Goal: Information Seeking & Learning: Learn about a topic

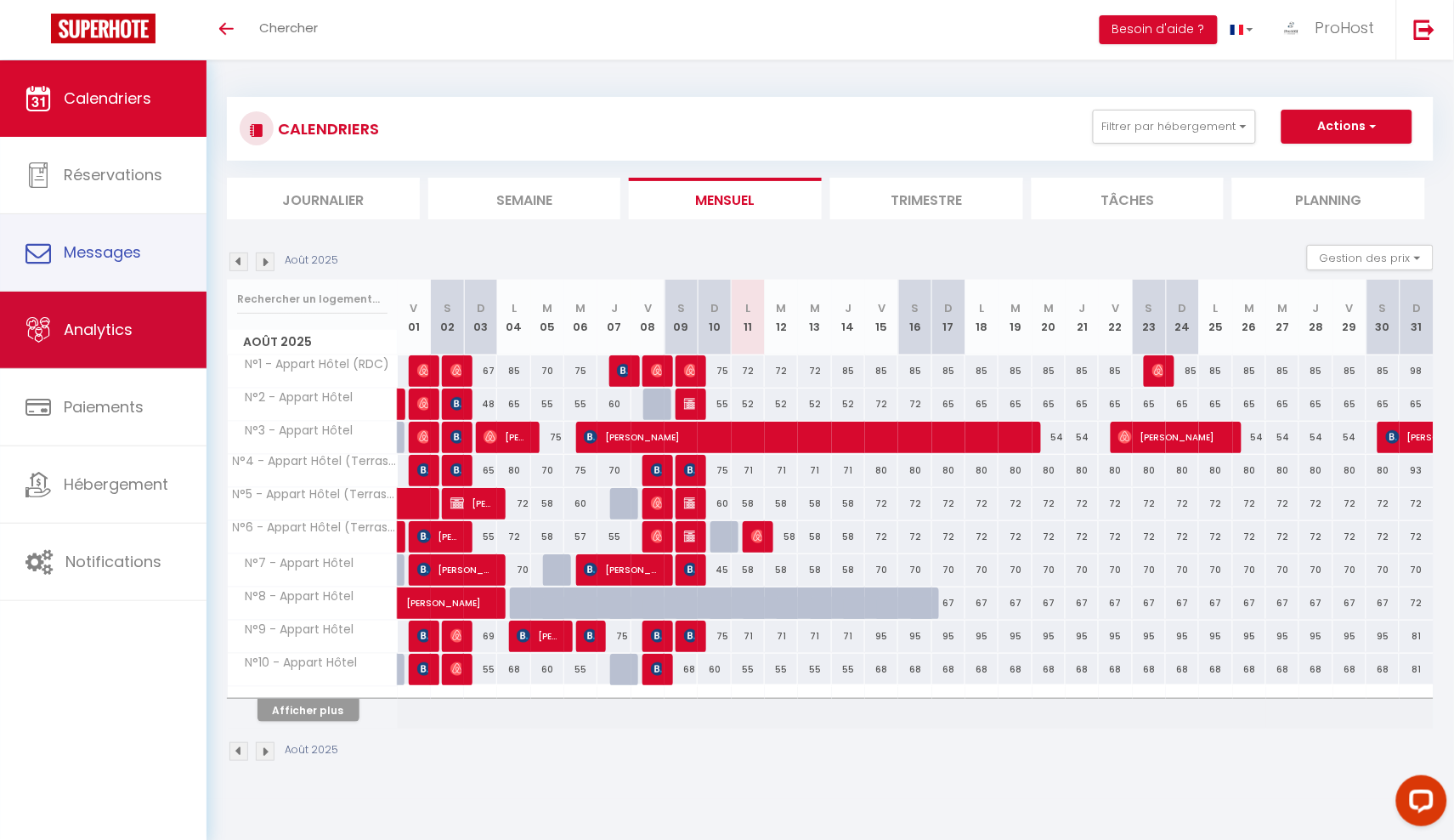
click at [91, 304] on link "Analytics" at bounding box center [103, 330] width 206 height 76
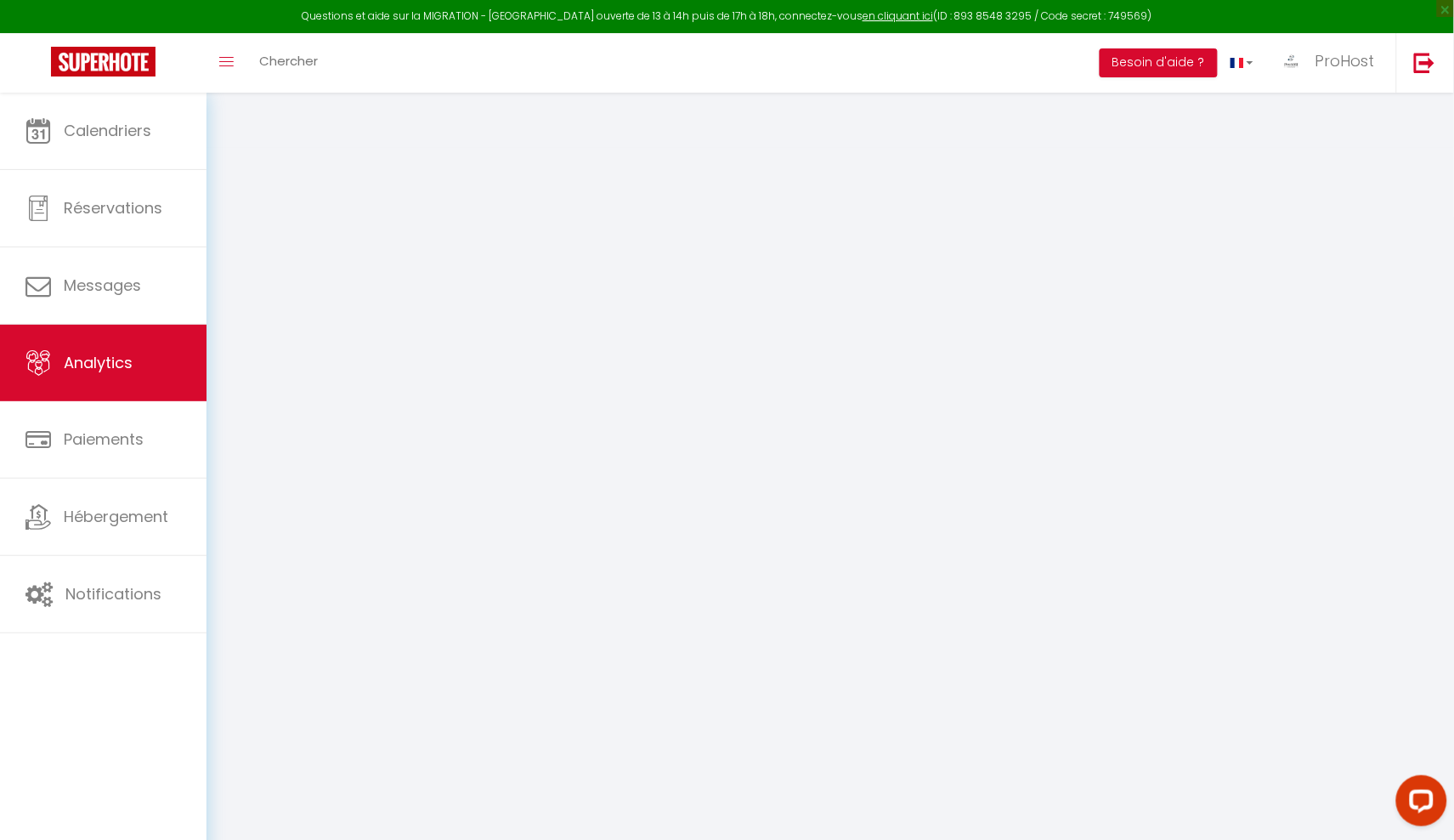
select select "2025"
select select "8"
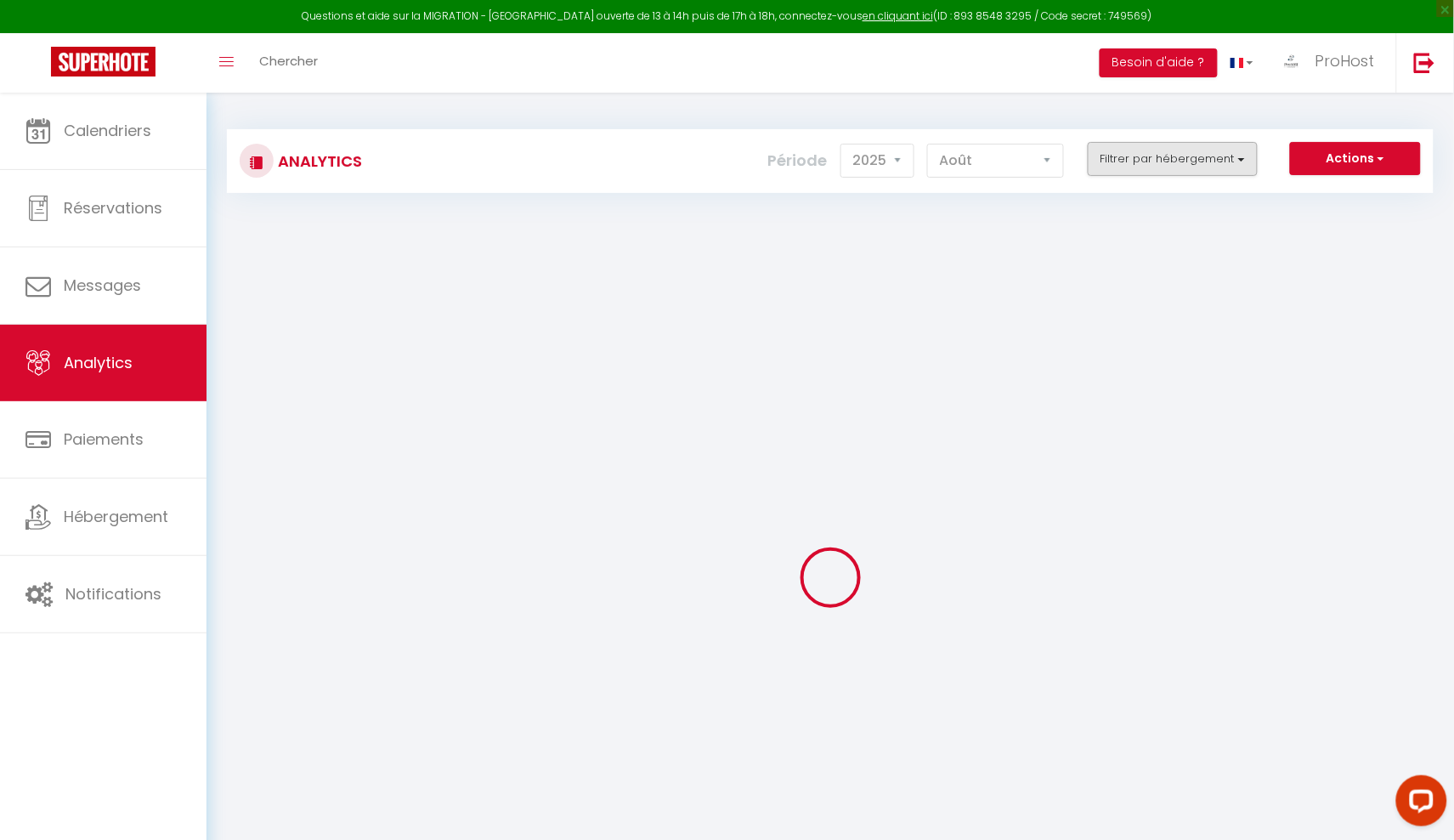
click at [1146, 163] on button "Filtrer par hébergement" at bounding box center [1172, 158] width 170 height 34
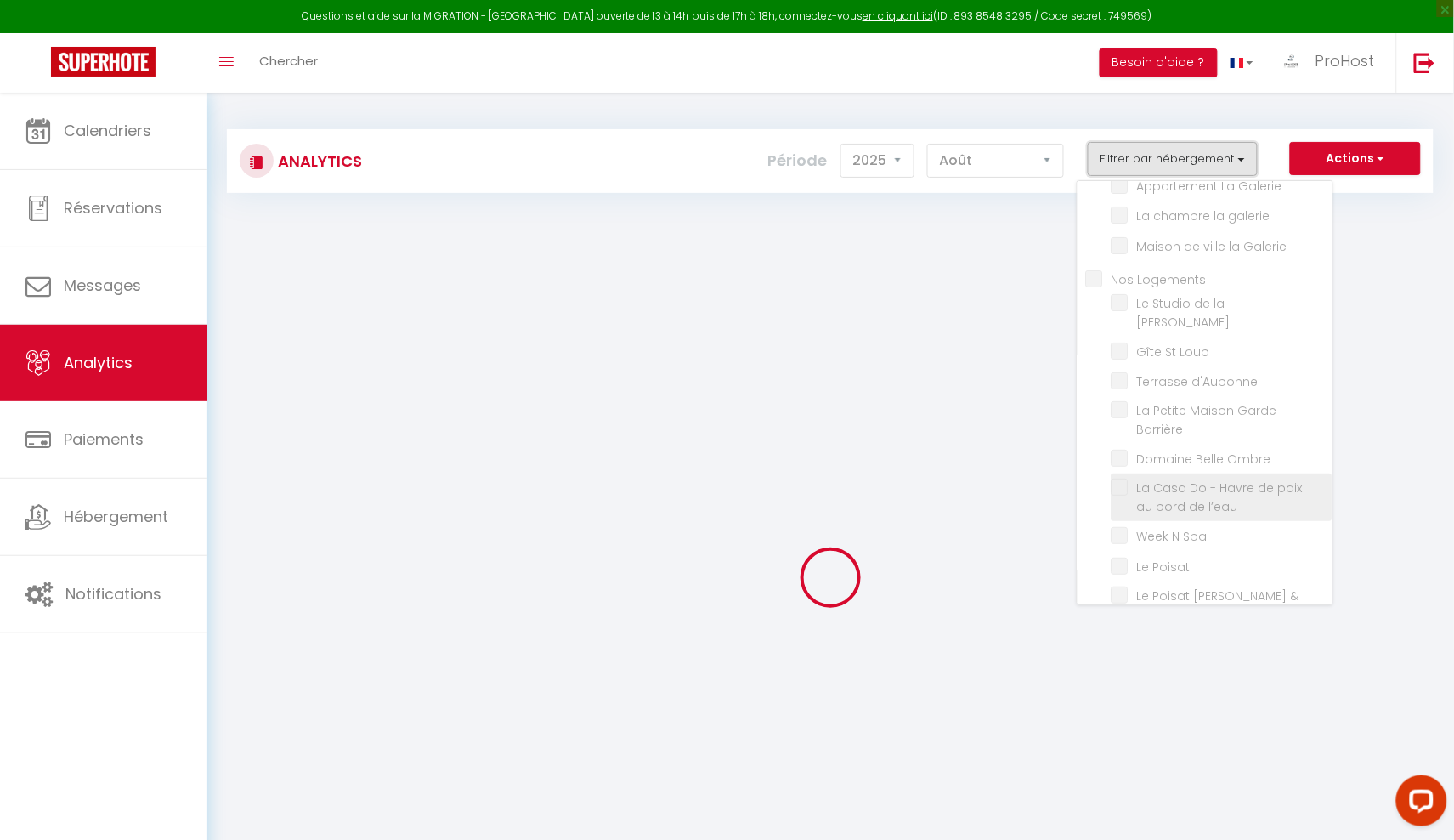
scroll to position [43, 0]
checkbox input "false"
checkbox Galerie "false"
checkbox galerie "false"
checkbox Galerie "false"
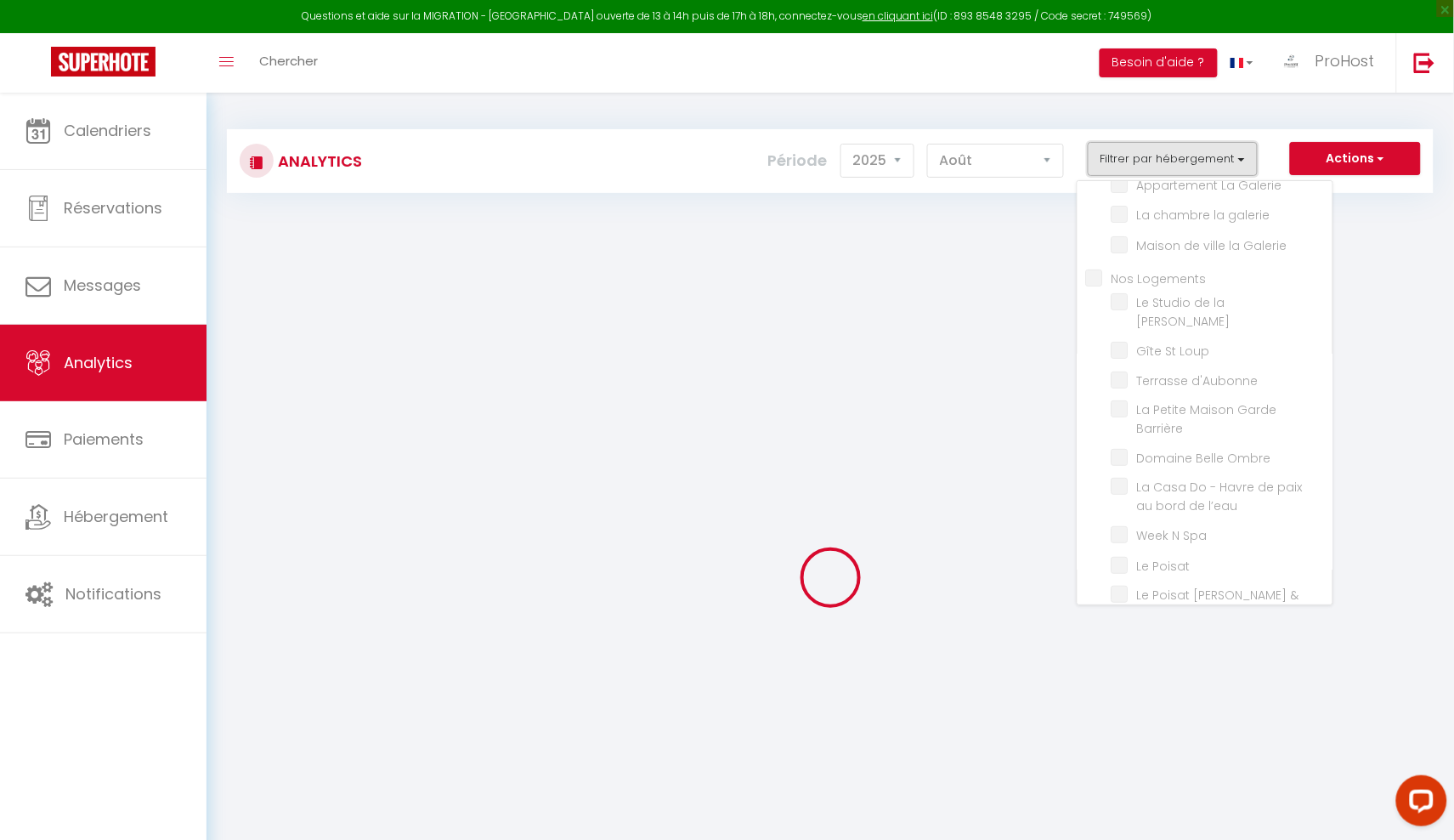
checkbox Logements "false"
checkbox Madeleine "false"
checkbox Loup "false"
checkbox d\'Aubonne "false"
checkbox Barrière "false"
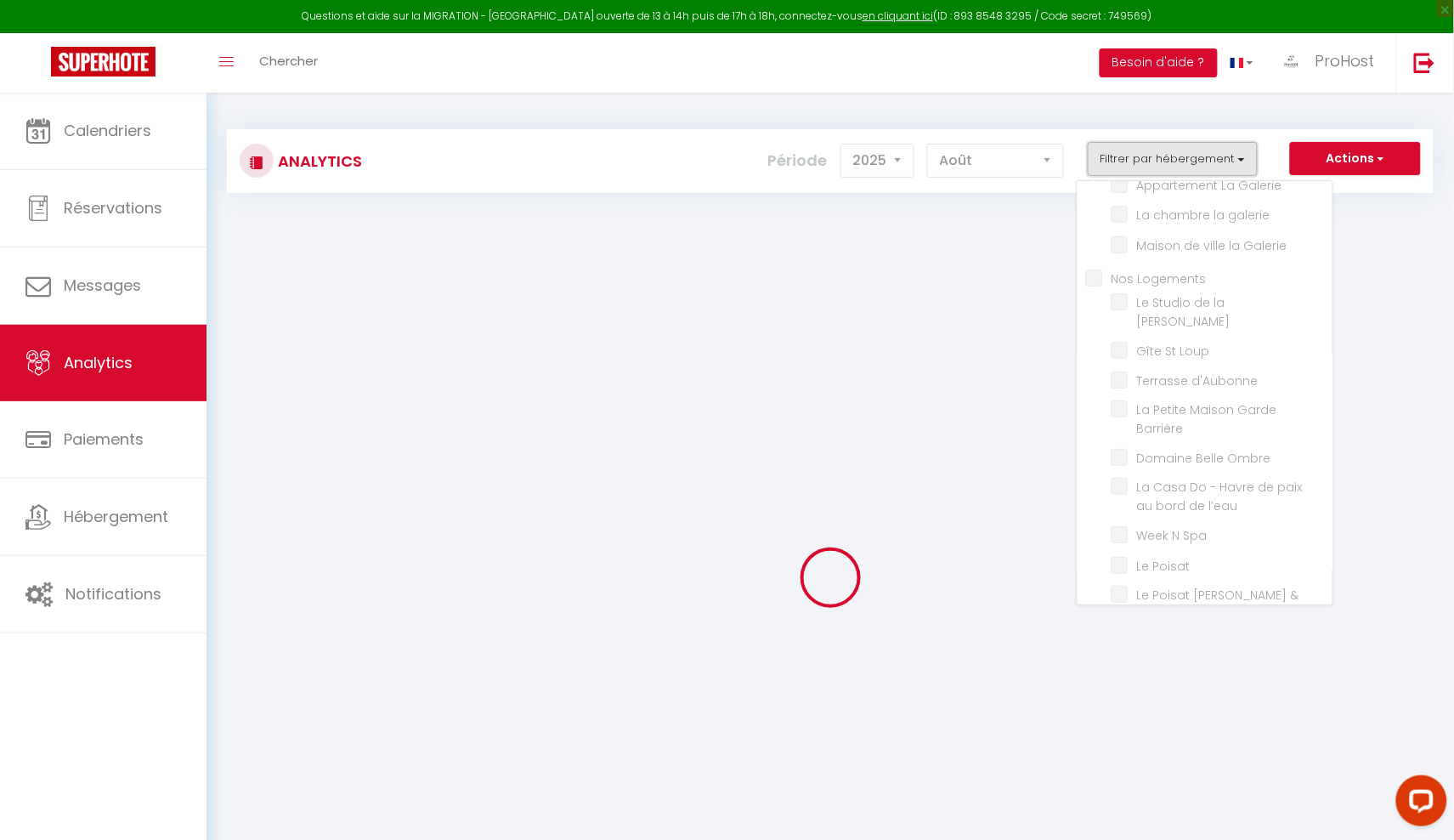
checkbox Ombre "false"
checkbox l’eau "false"
checkbox Spa "false"
checkbox Poisat "false"
checkbox Sauna "false"
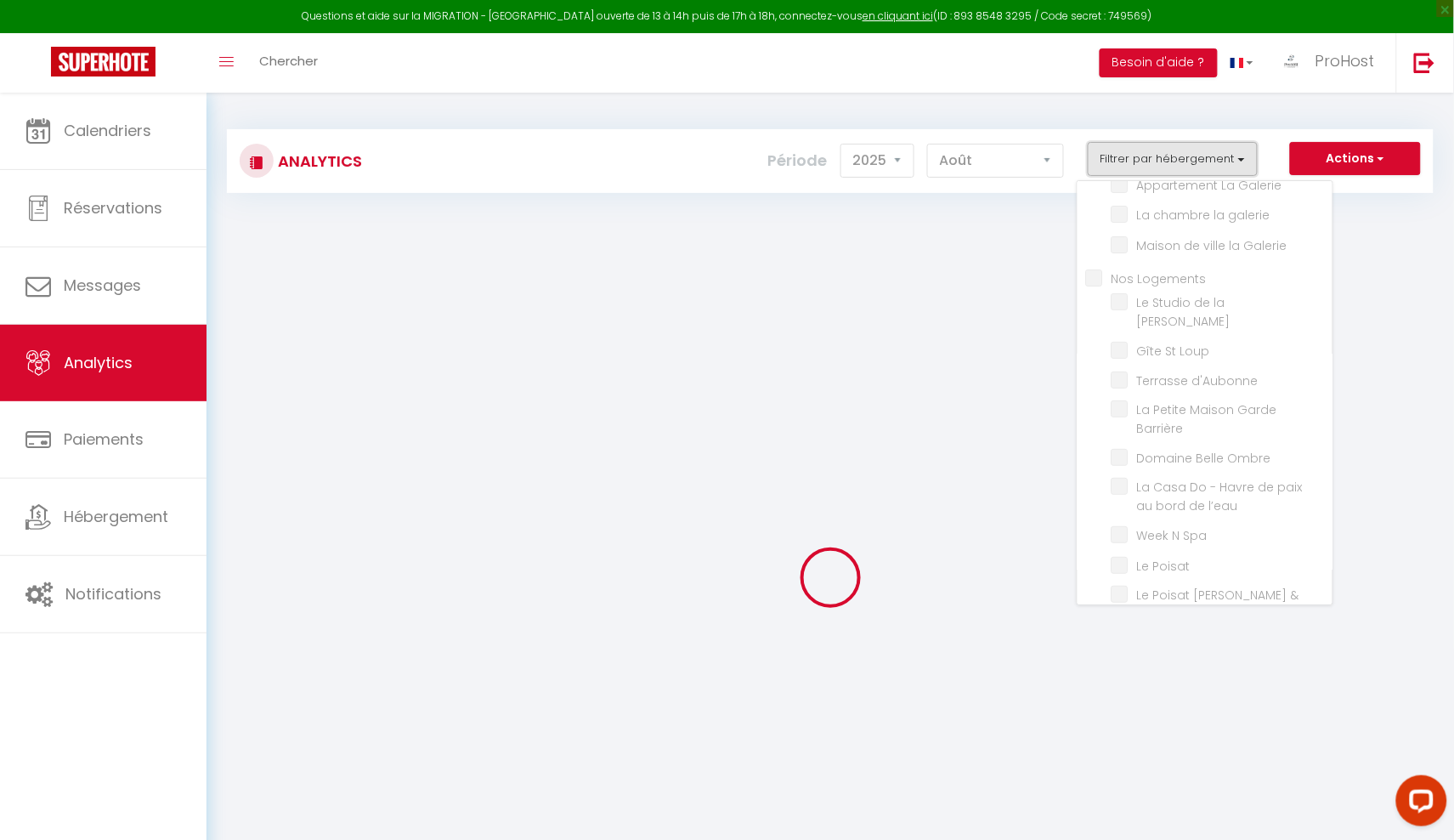
checkbox Poisat "false"
checkbox Fattoria "false"
checkbox Carnot "false"
checkbox Tournus "false"
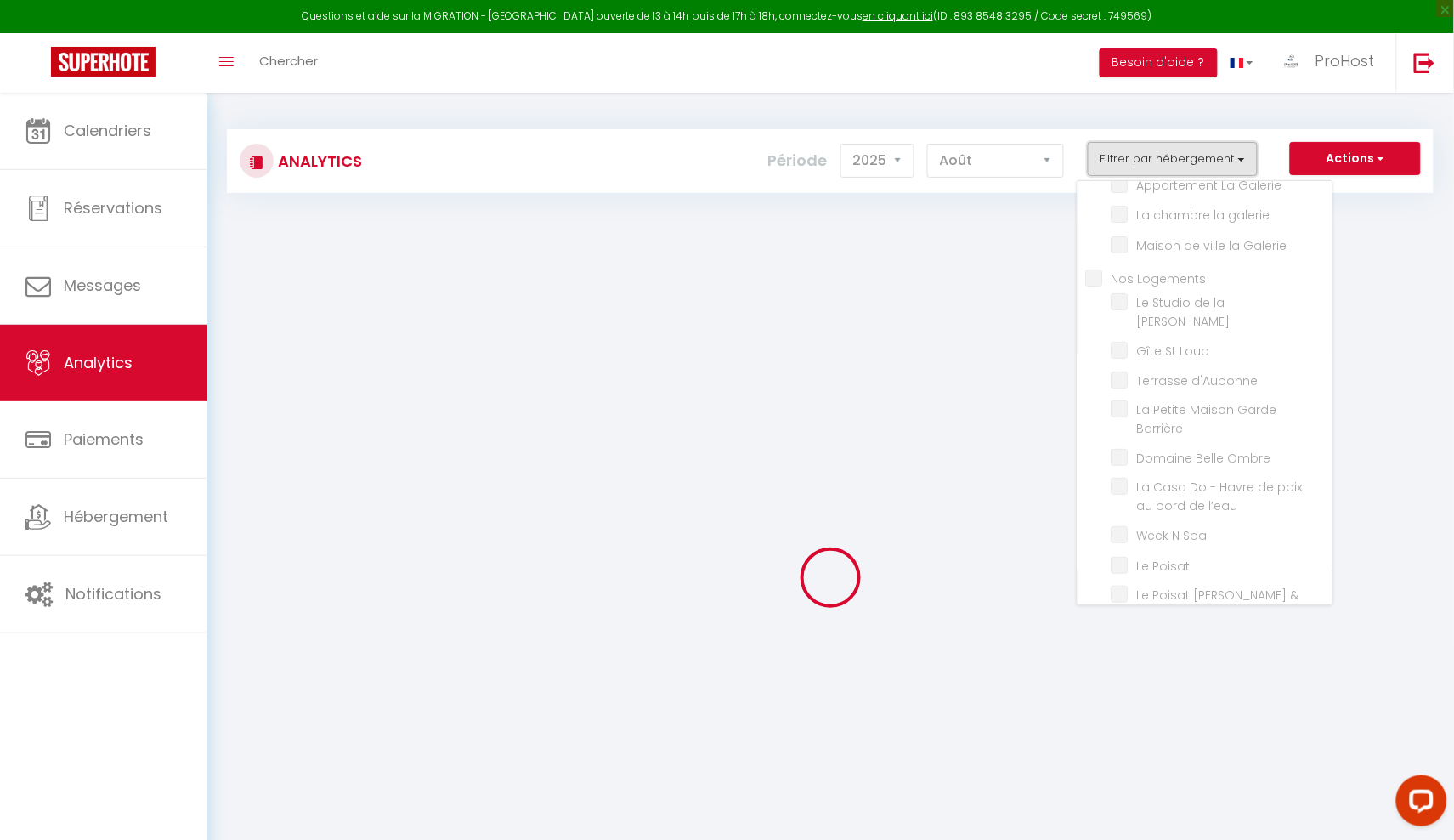
checkbox input "false"
checkbox \(RDC\) "false"
checkbox Hôtel "false"
checkbox \(Terrasse\) "false"
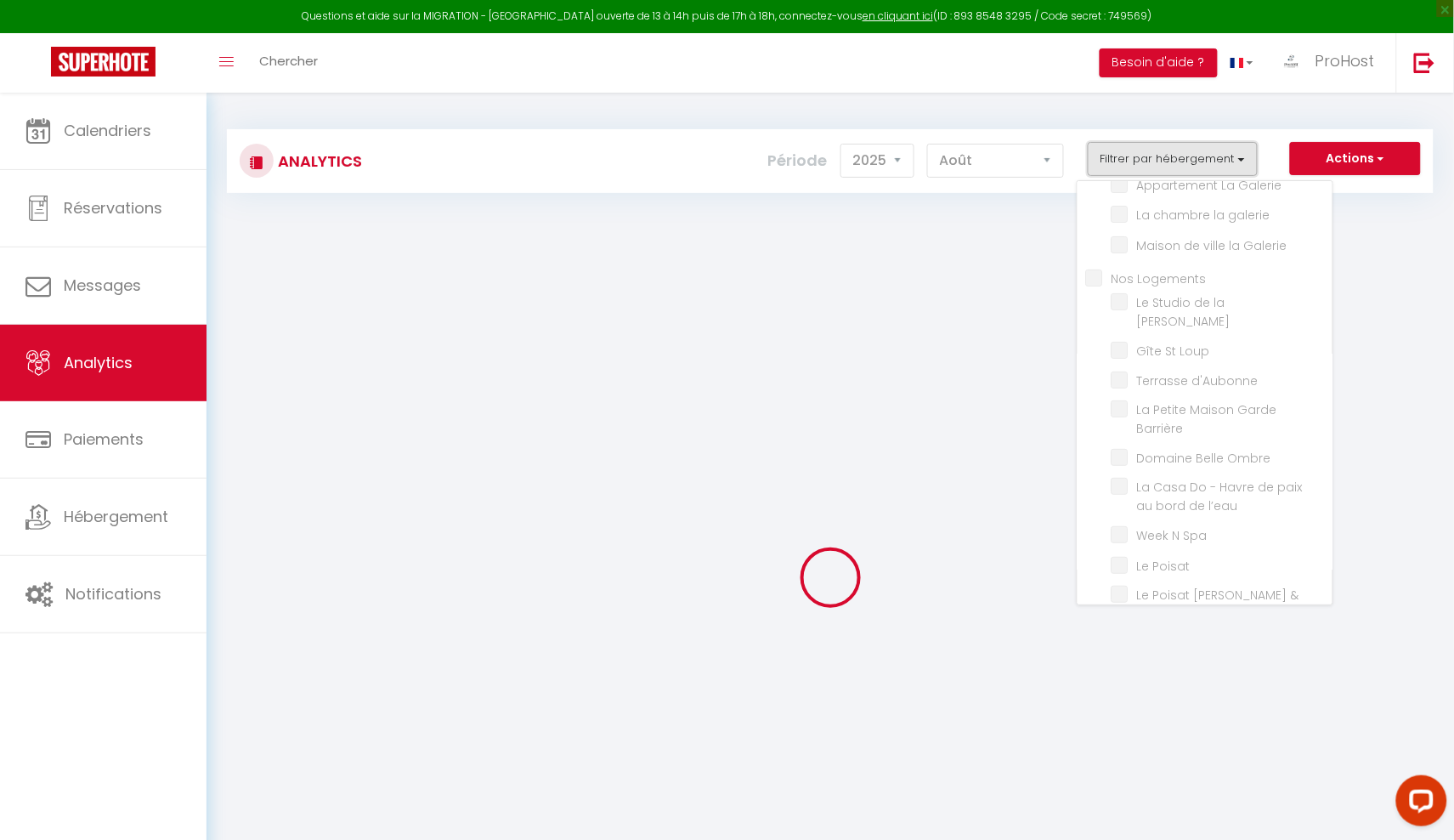
checkbox \(Terrasse\) "false"
checkbox Hôtel "false"
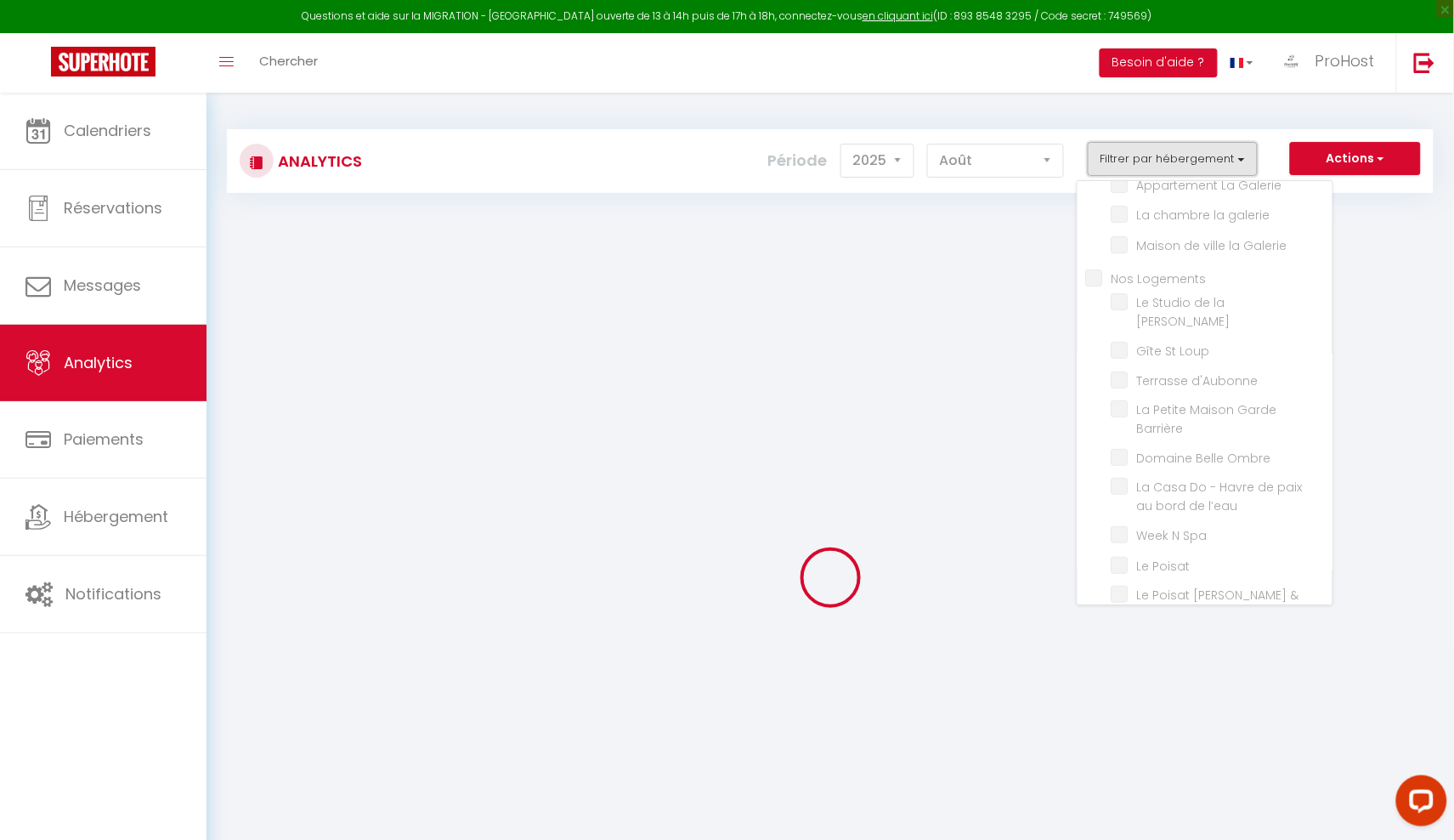
checkbox Hôtel "false"
